Goal: Transaction & Acquisition: Purchase product/service

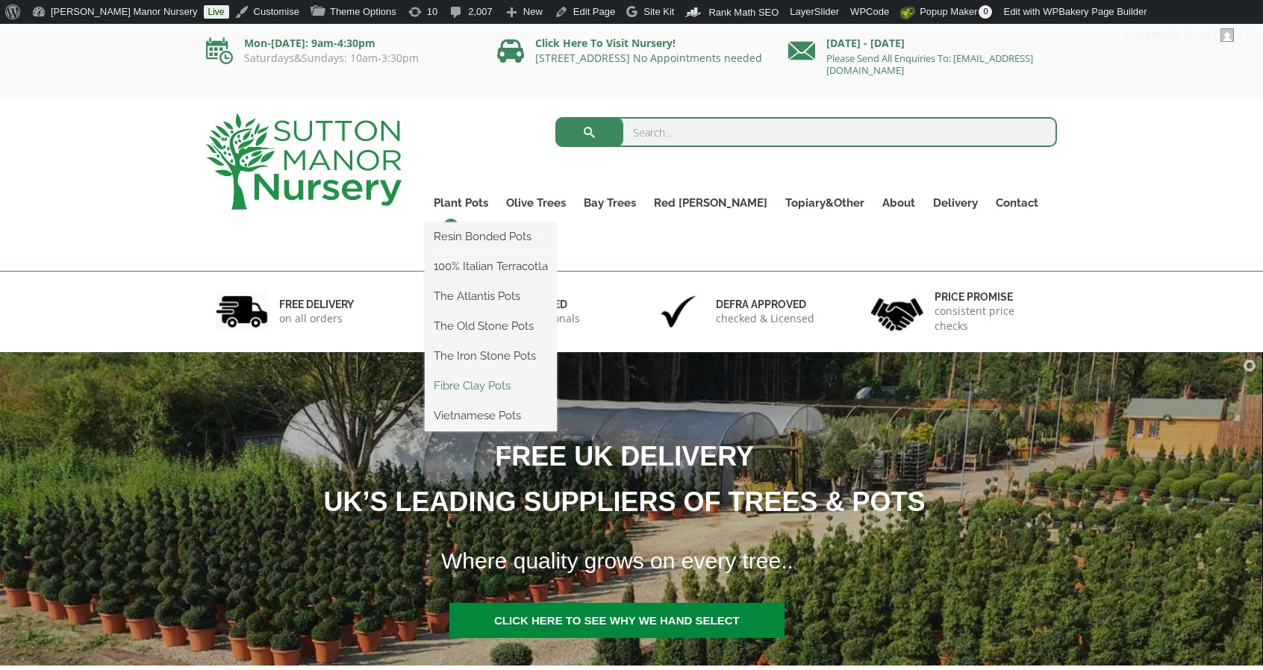
click at [517, 376] on link "Fibre Clay Pots" at bounding box center [491, 386] width 132 height 22
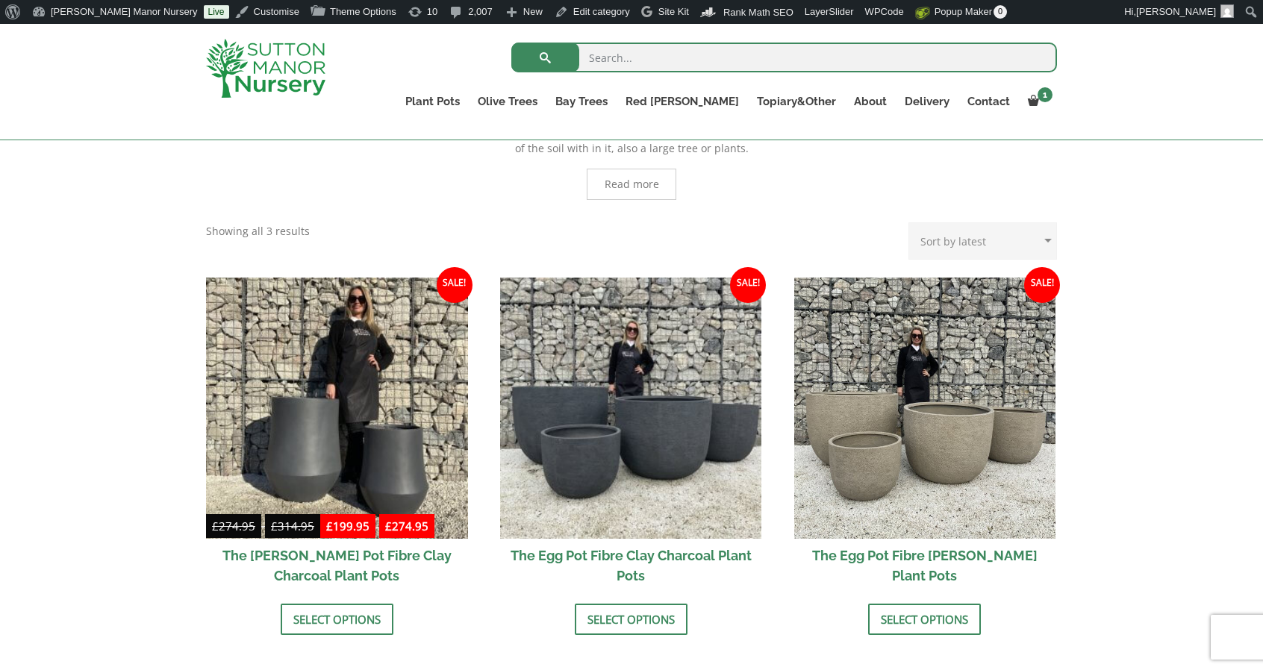
click at [517, 376] on img at bounding box center [631, 409] width 262 height 262
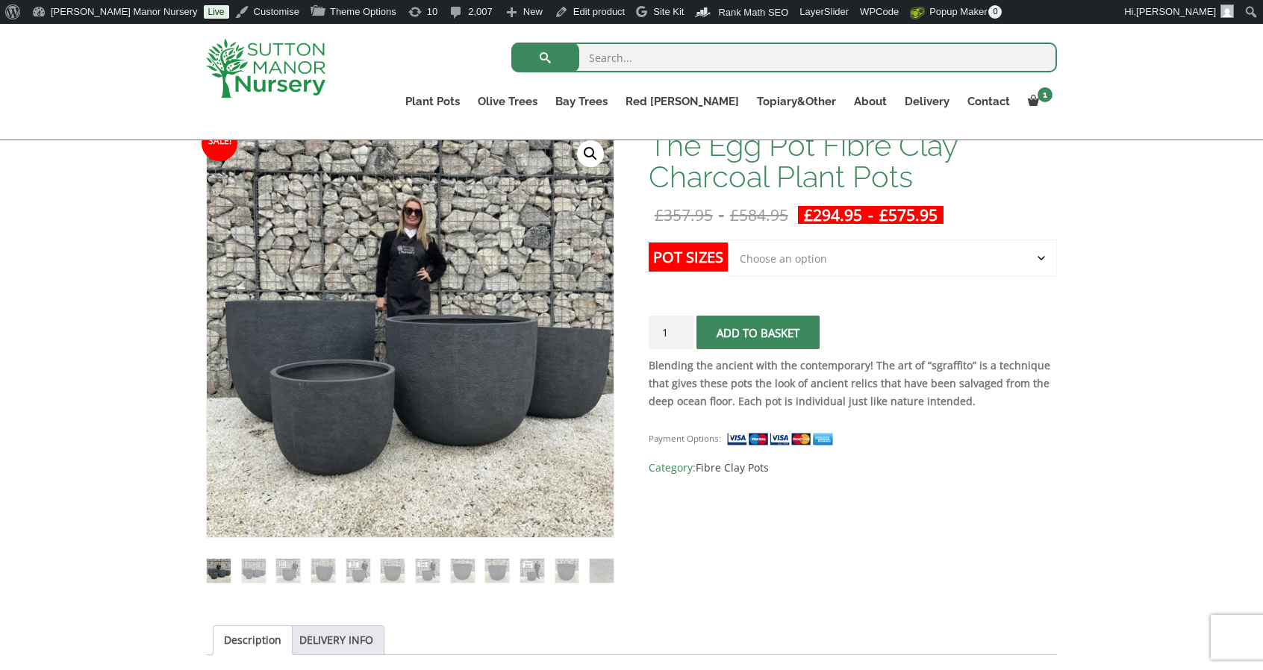
scroll to position [241, 0]
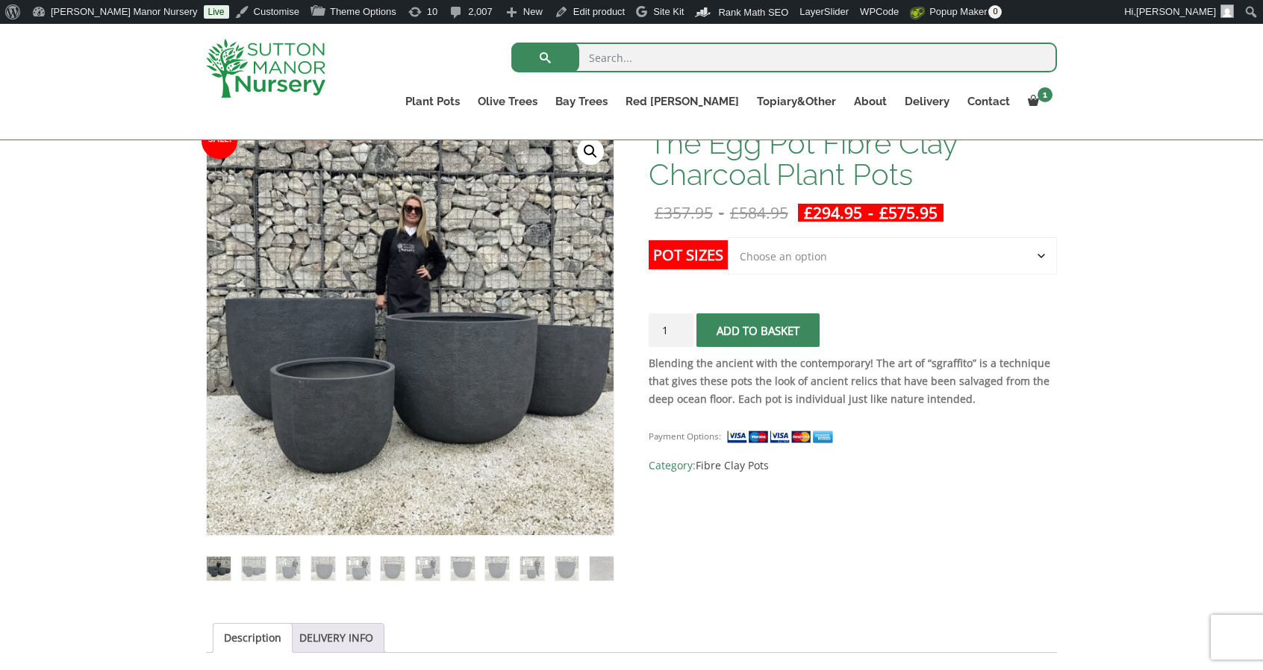
click at [852, 264] on select "Choose an option Click here to buy the 5th To Largest Pot In The Picture Click …" at bounding box center [892, 255] width 329 height 37
select select "Click here to buy The Largest Pot In The Picture"
click at [728, 237] on select "Choose an option Click here to buy the 5th To Largest Pot In The Picture Click …" at bounding box center [892, 255] width 329 height 37
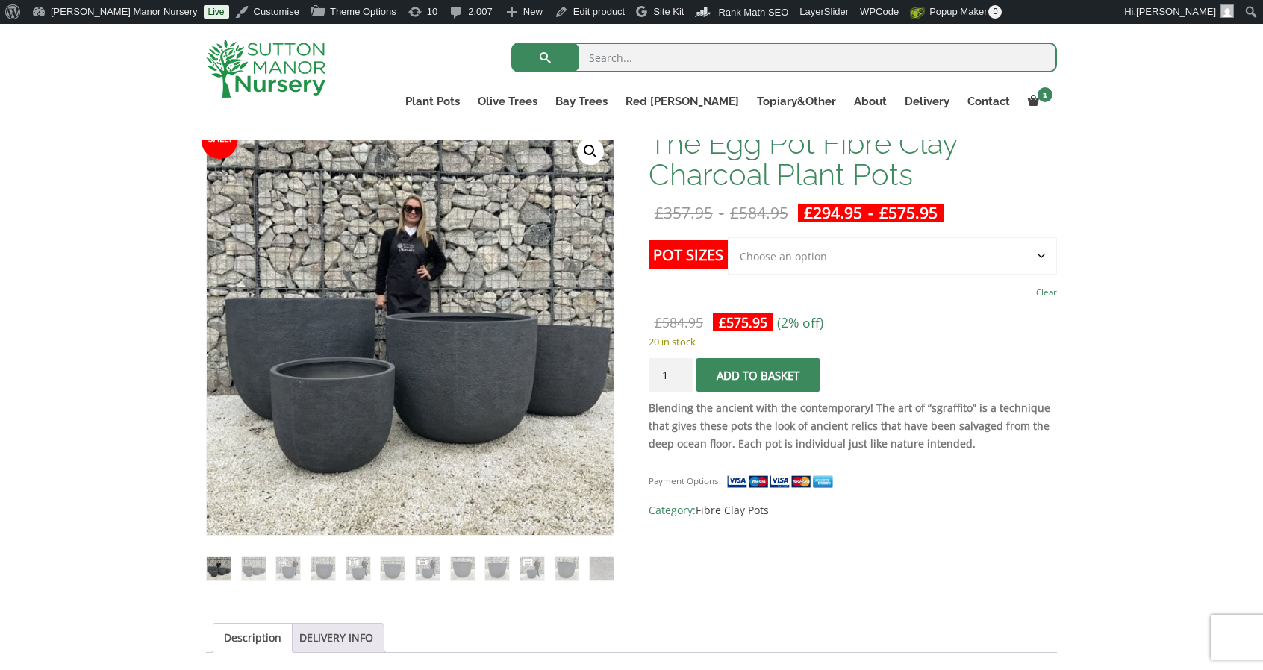
click at [290, 54] on img at bounding box center [265, 68] width 119 height 59
